Goal: Task Accomplishment & Management: Manage account settings

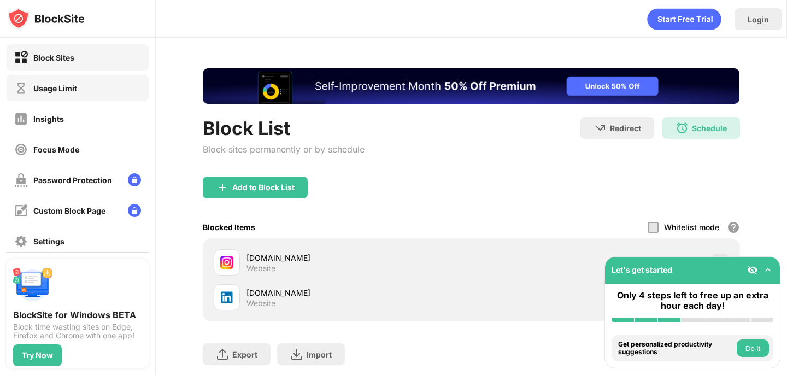
click at [57, 97] on div "Usage Limit" at bounding box center [78, 88] width 142 height 26
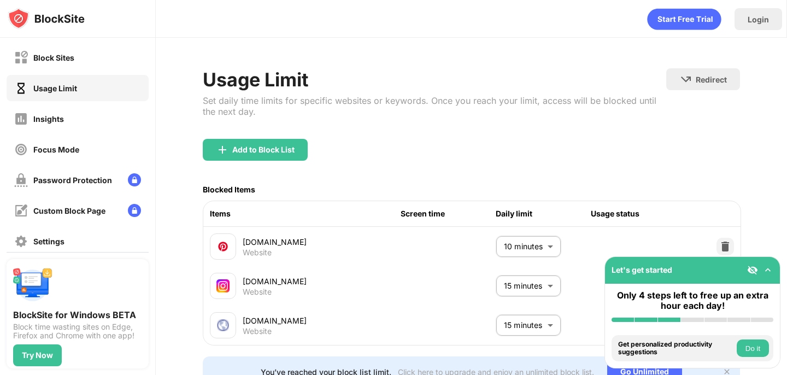
scroll to position [46, 0]
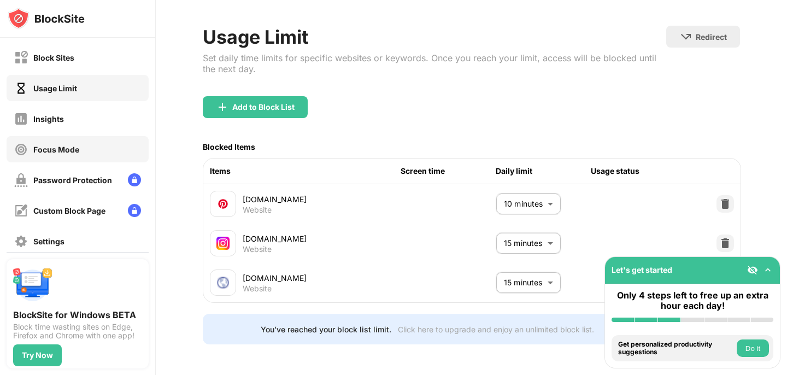
click at [57, 141] on div "Focus Mode" at bounding box center [78, 149] width 142 height 26
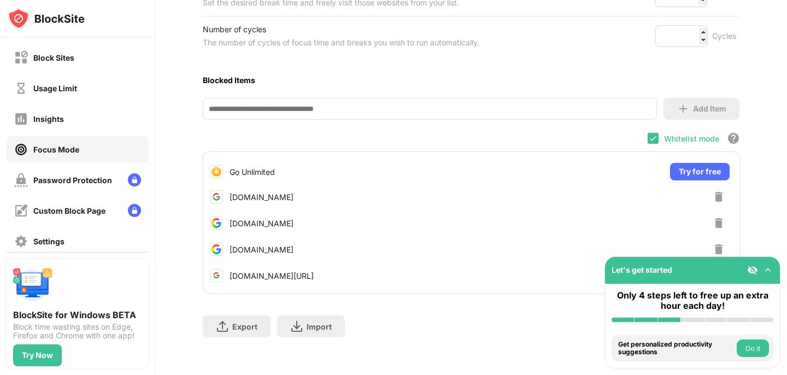
scroll to position [255, 0]
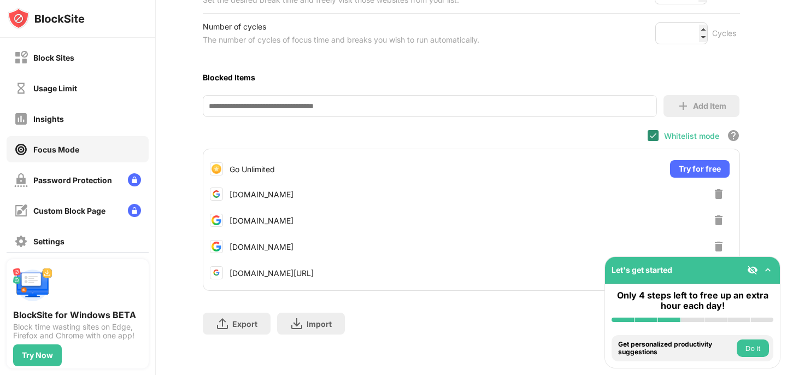
click at [653, 134] on img at bounding box center [653, 135] width 9 height 9
click at [717, 217] on img at bounding box center [718, 220] width 13 height 13
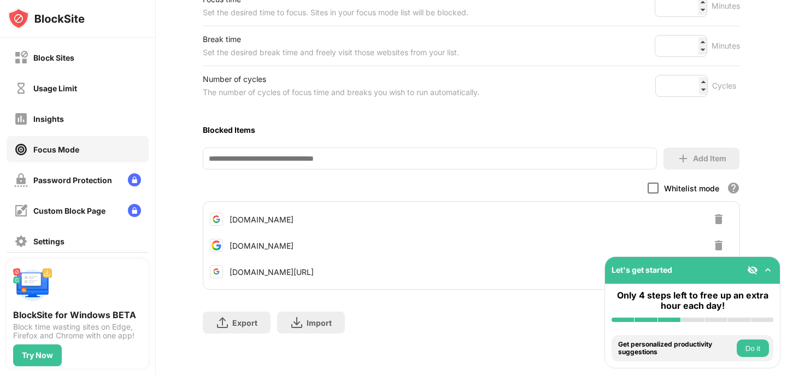
scroll to position [201, 0]
click at [750, 267] on img at bounding box center [752, 269] width 11 height 11
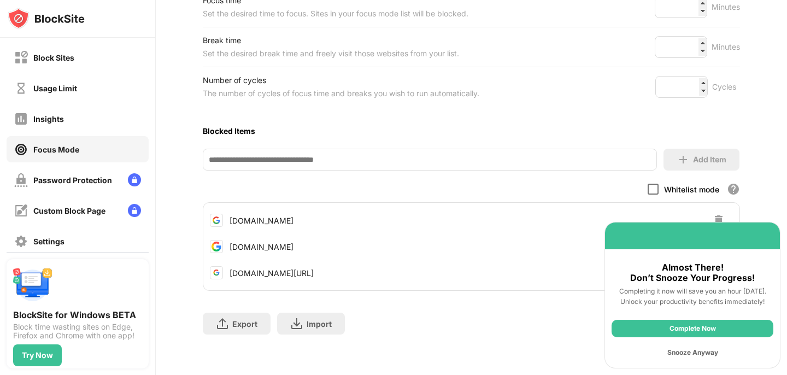
click at [690, 354] on div "Snooze Anyway" at bounding box center [692, 352] width 162 height 17
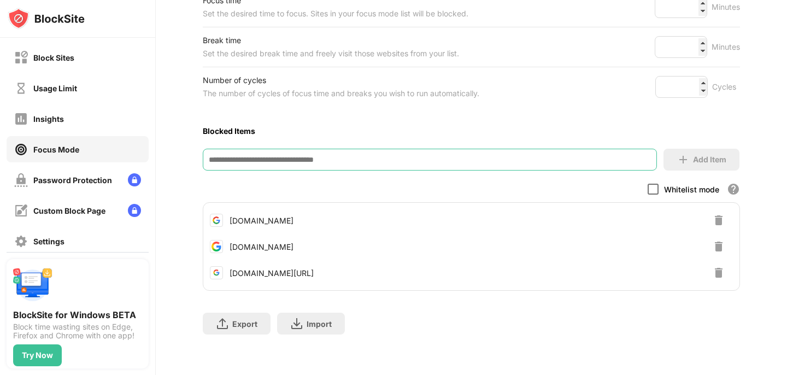
click at [520, 162] on input at bounding box center [429, 160] width 453 height 22
type input "**********"
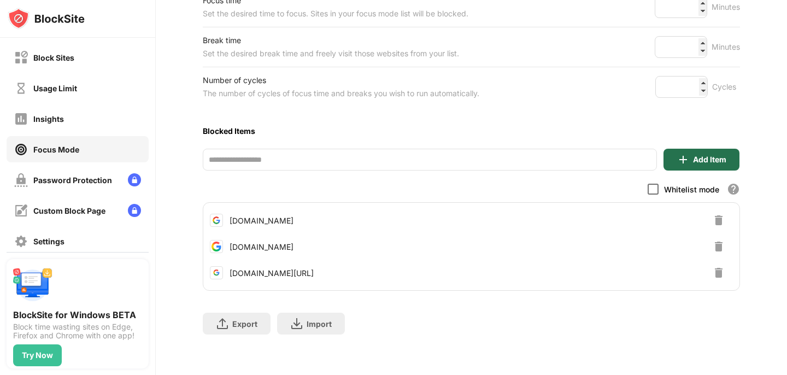
click at [701, 159] on div "Add Item" at bounding box center [709, 159] width 33 height 9
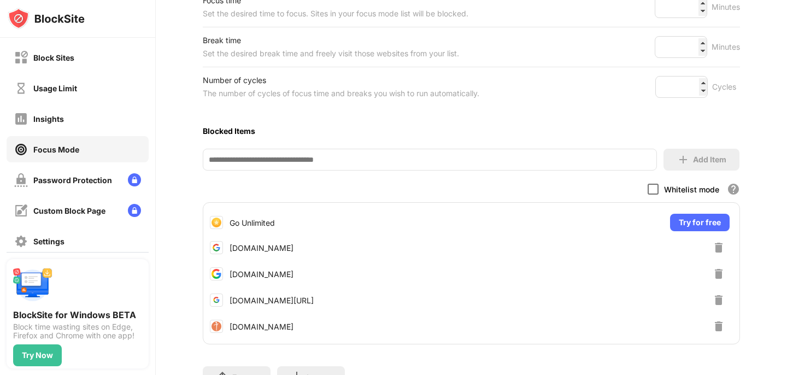
click at [397, 158] on input at bounding box center [429, 160] width 453 height 22
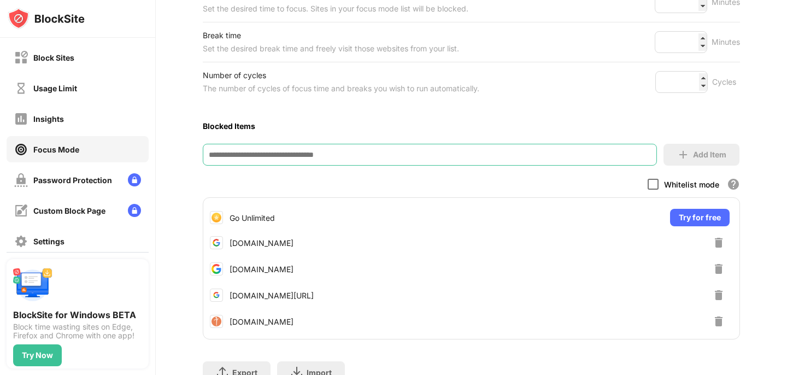
scroll to position [201, 0]
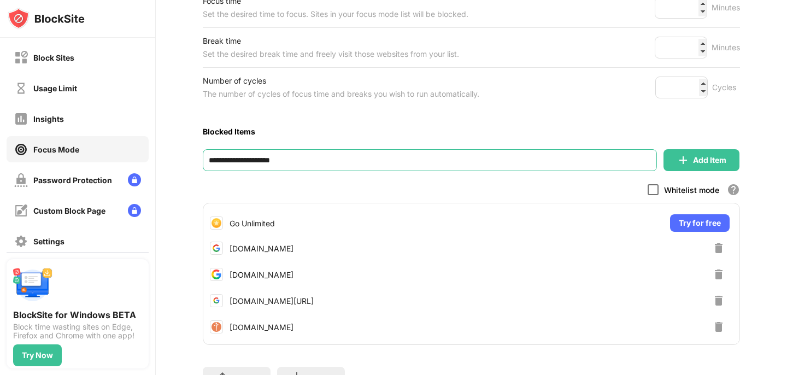
type input "**********"
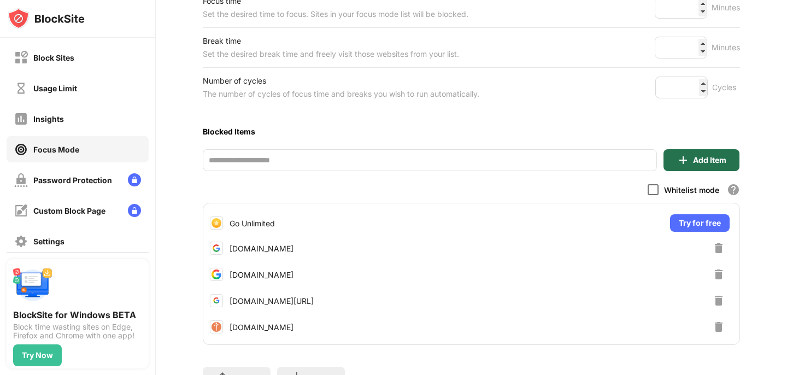
click at [703, 160] on div "Add Item" at bounding box center [709, 160] width 33 height 9
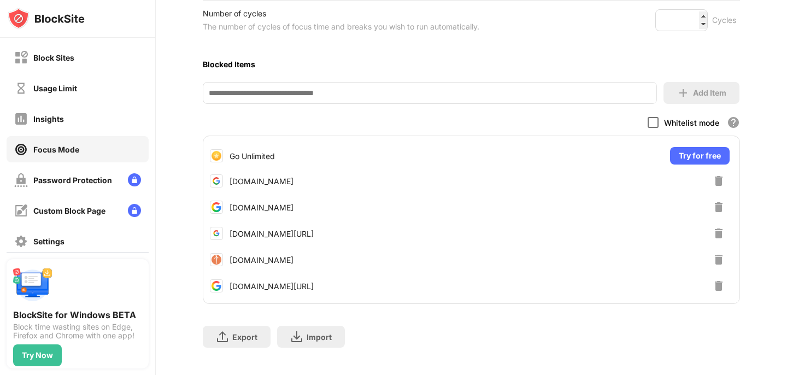
scroll to position [0, 0]
